Goal: Transaction & Acquisition: Purchase product/service

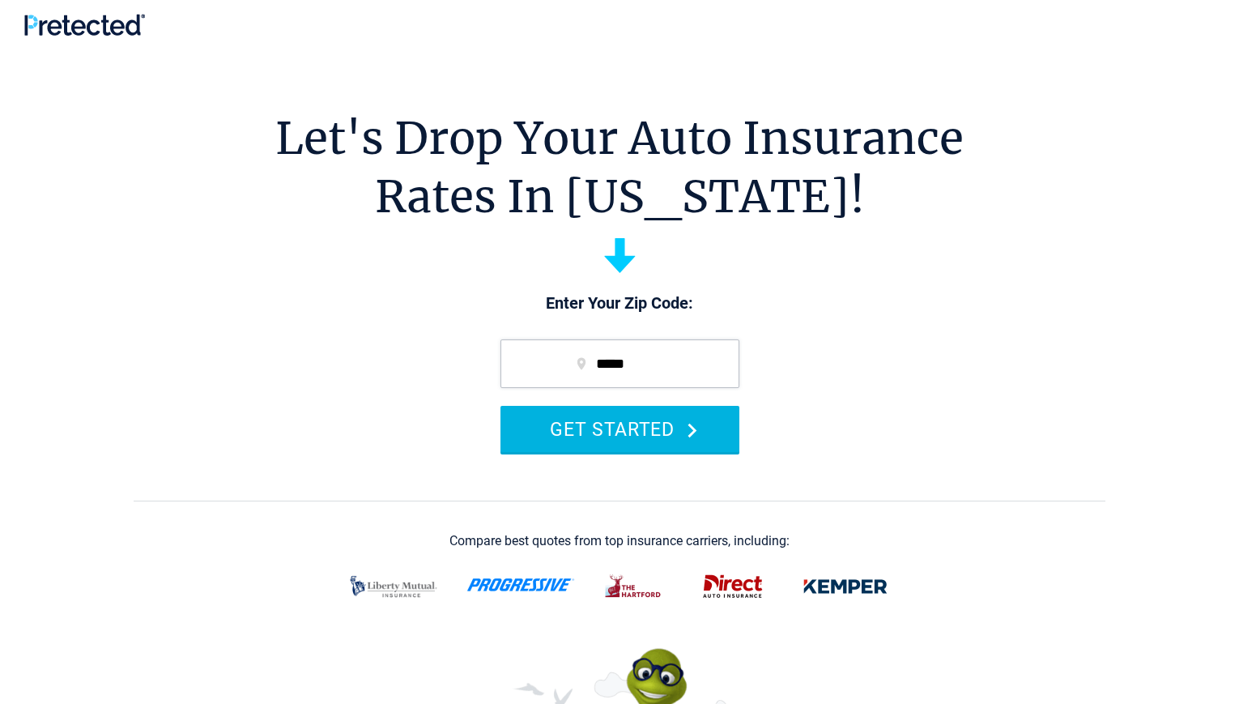
click at [656, 424] on button "GET STARTED" at bounding box center [619, 429] width 239 height 46
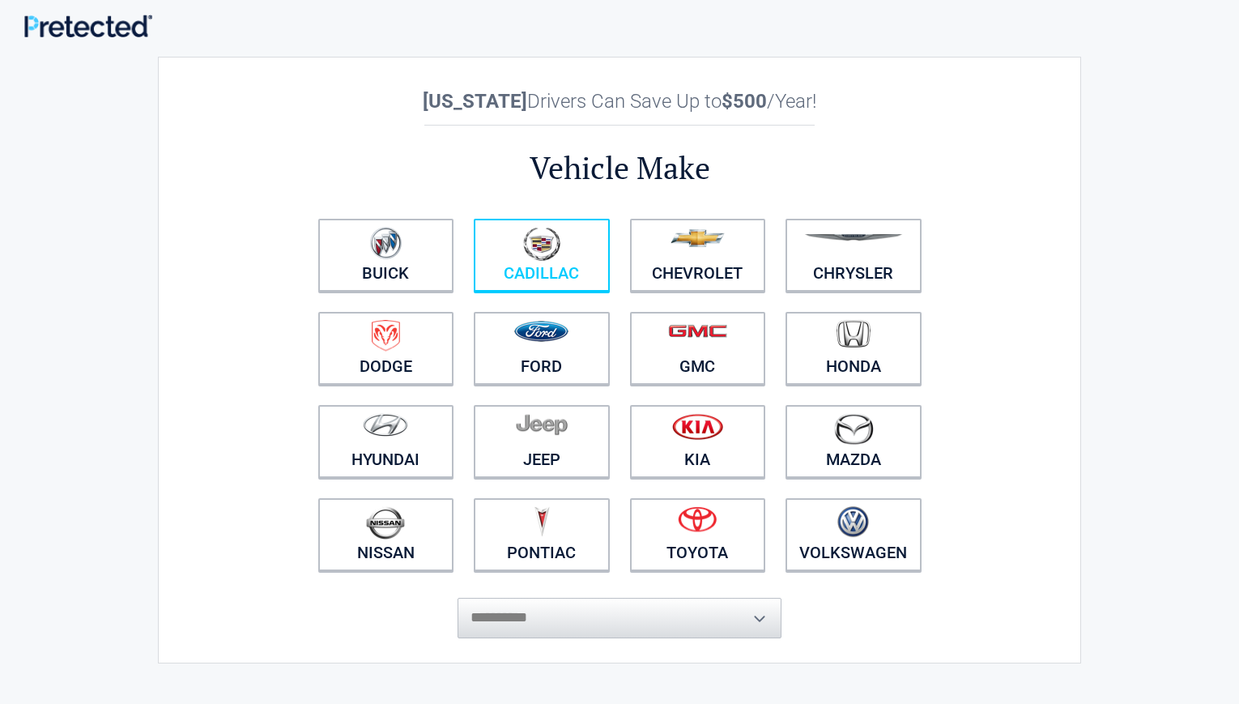
click at [522, 249] on figure at bounding box center [541, 245] width 117 height 36
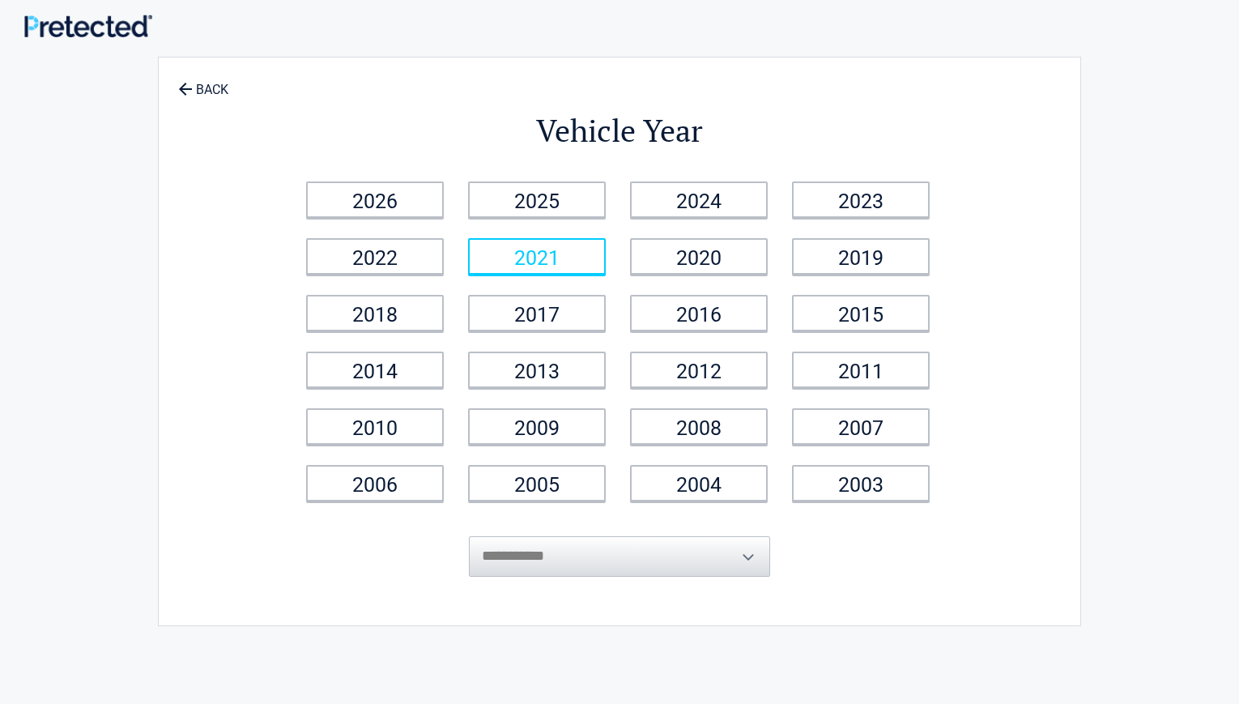
click at [547, 262] on link "2021" at bounding box center [537, 256] width 138 height 36
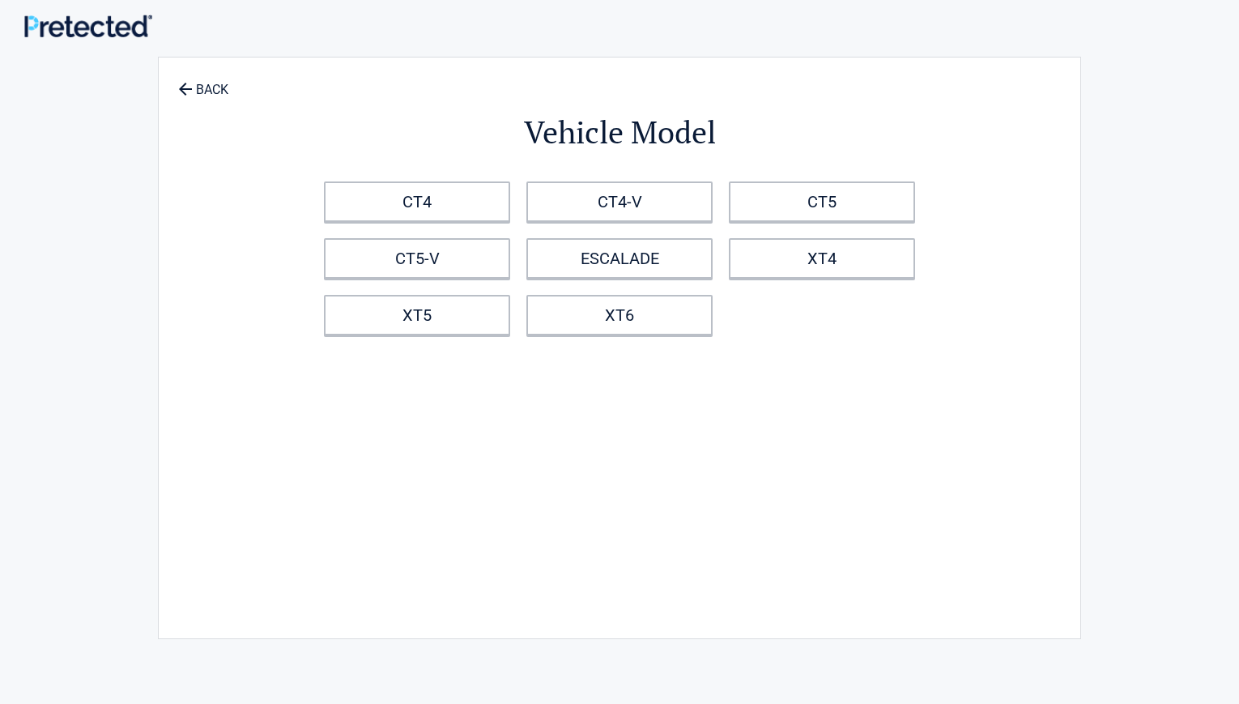
click at [547, 262] on link "ESCALADE" at bounding box center [619, 258] width 186 height 40
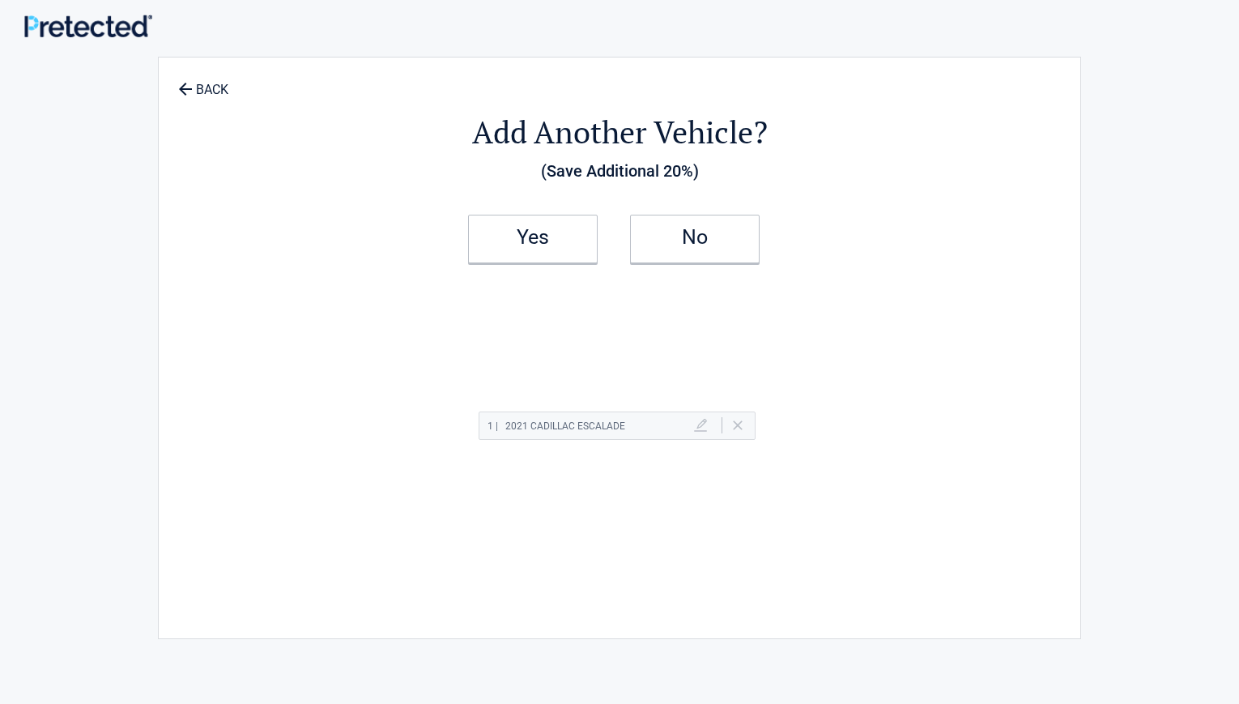
click at [547, 262] on link "Yes" at bounding box center [533, 239] width 130 height 49
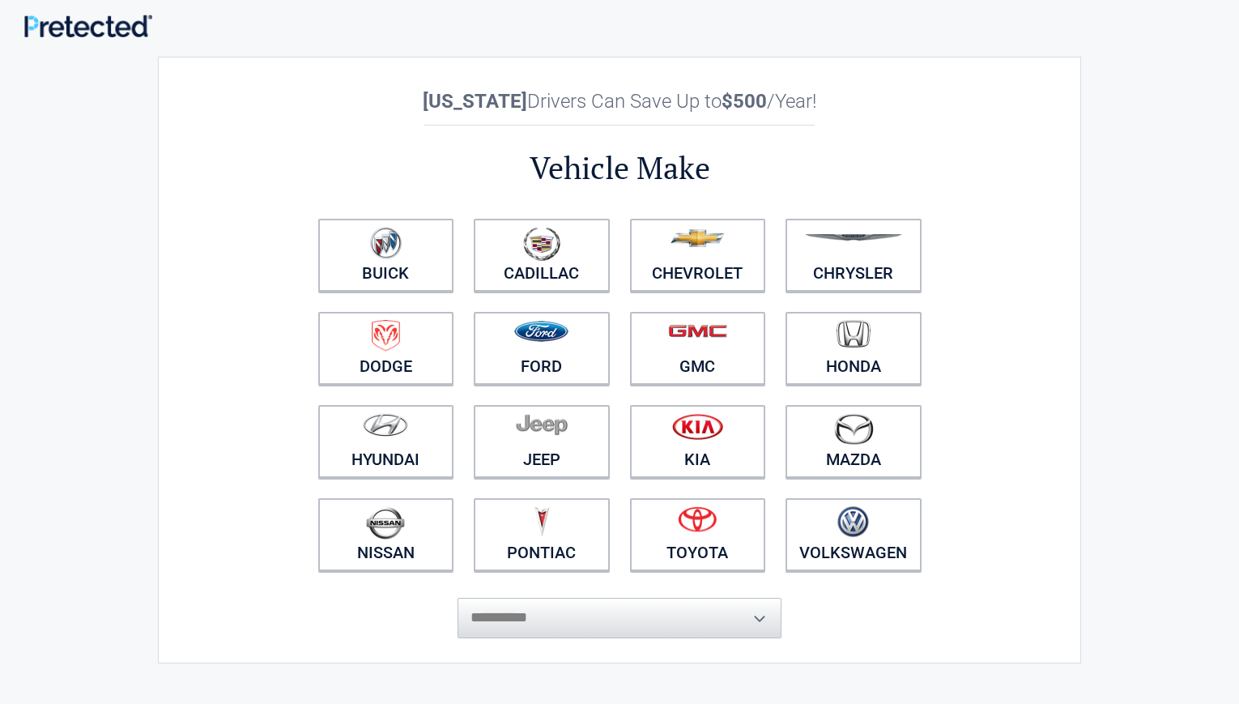
click at [547, 261] on img at bounding box center [541, 244] width 37 height 34
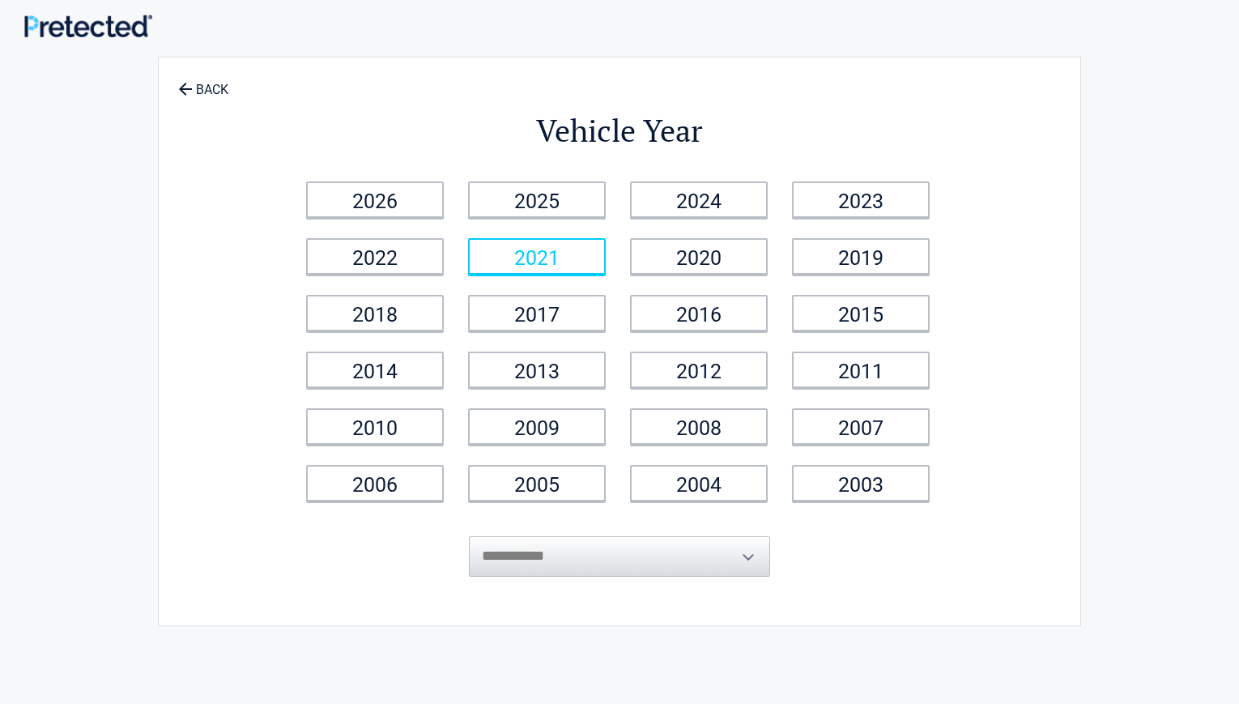
click at [547, 262] on link "2021" at bounding box center [537, 256] width 138 height 36
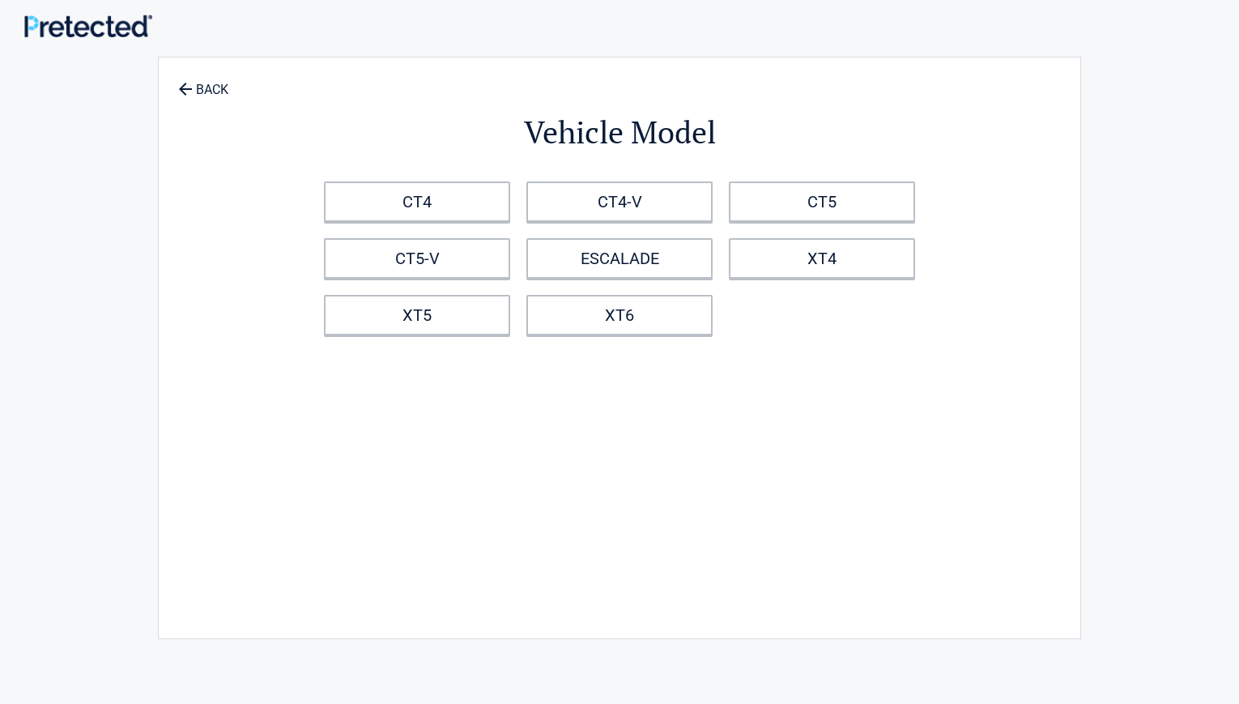
click at [547, 262] on link "ESCALADE" at bounding box center [619, 258] width 186 height 40
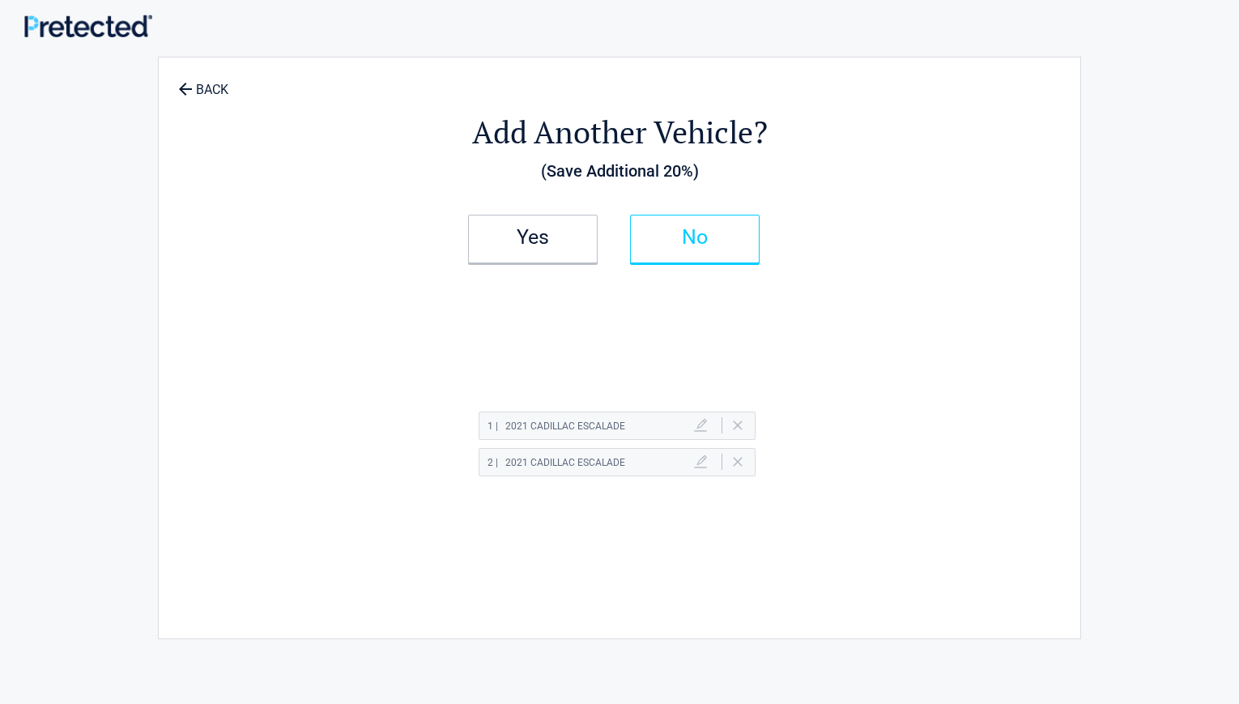
click at [658, 253] on link "No" at bounding box center [695, 239] width 130 height 49
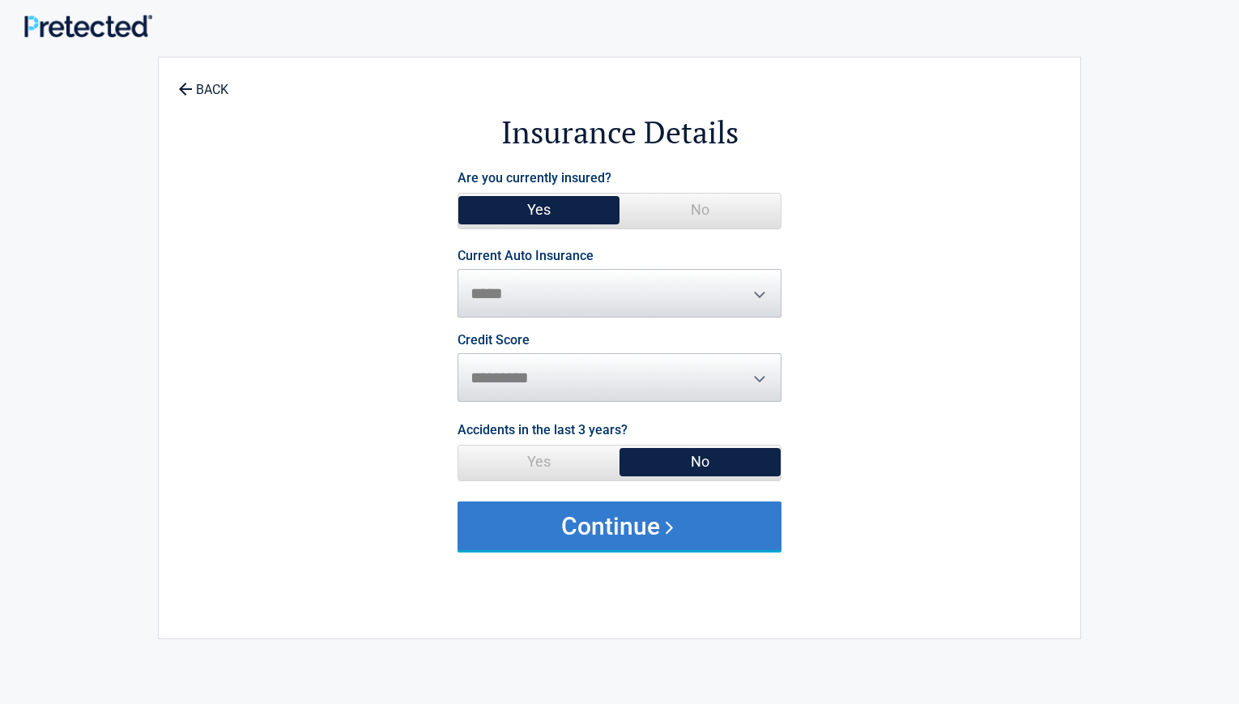
click at [697, 530] on button "Continue" at bounding box center [620, 525] width 324 height 49
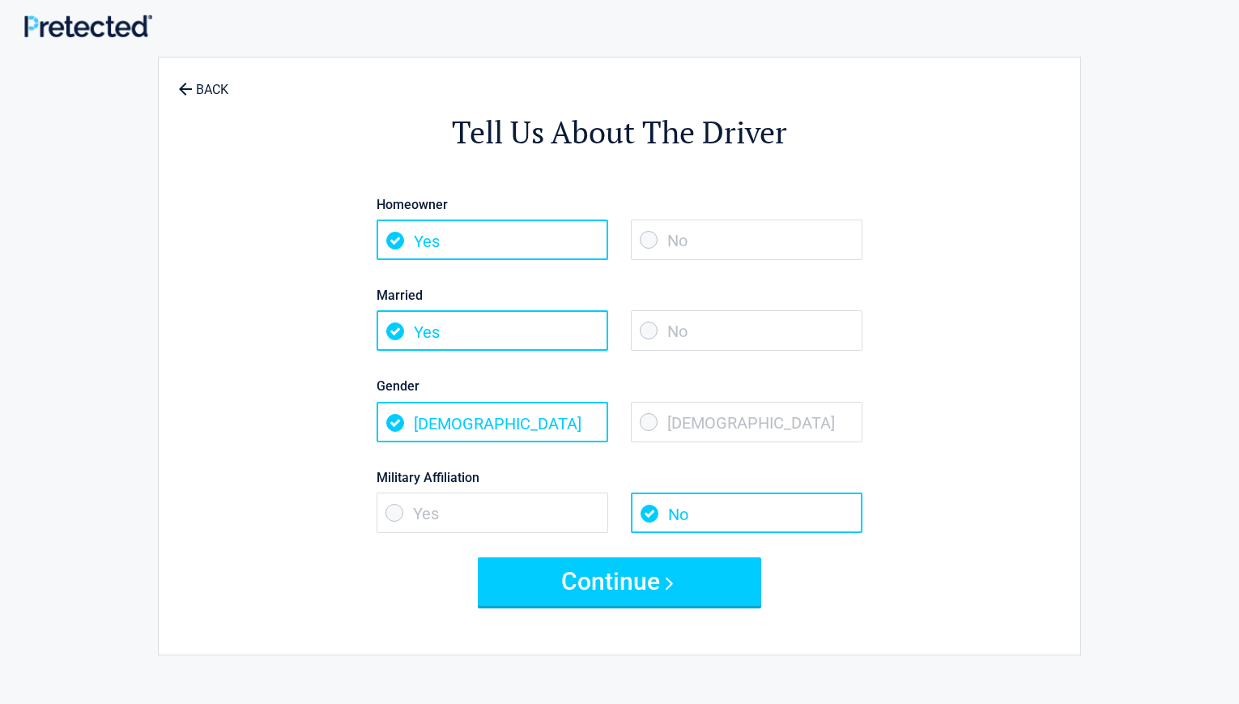
click at [697, 530] on span "No" at bounding box center [747, 512] width 232 height 40
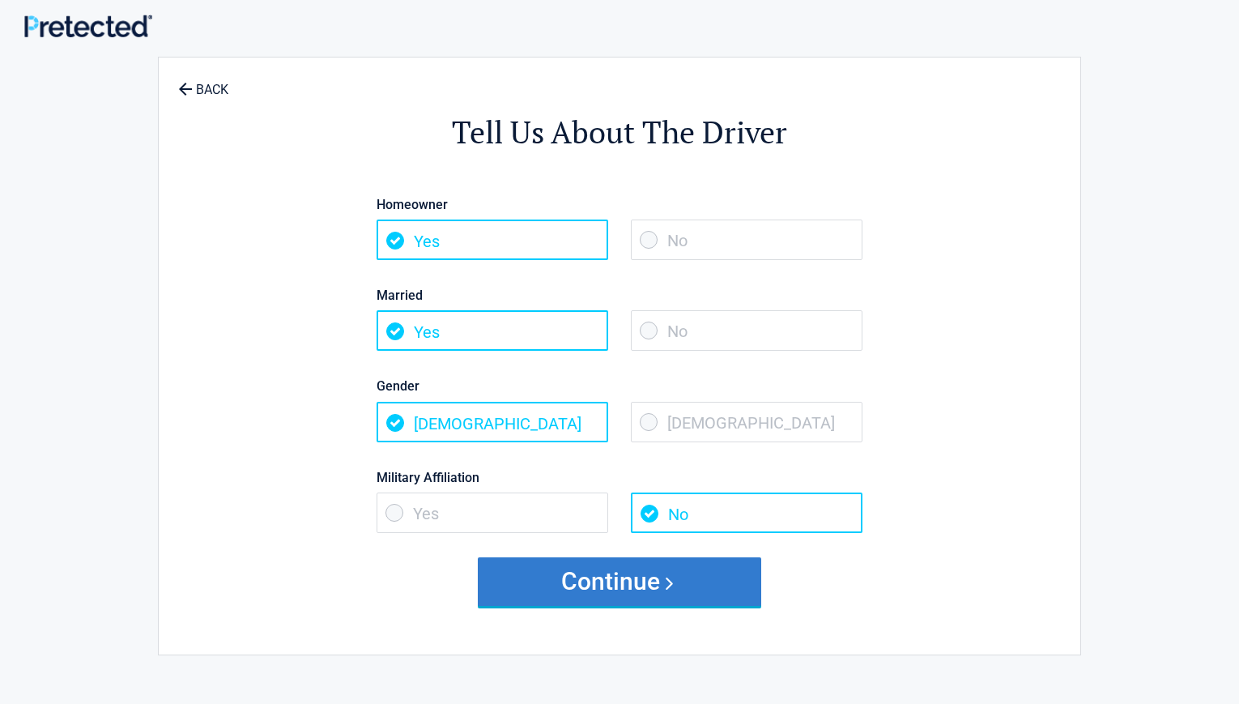
click at [653, 599] on button "Continue" at bounding box center [619, 581] width 283 height 49
